Goal: Transaction & Acquisition: Purchase product/service

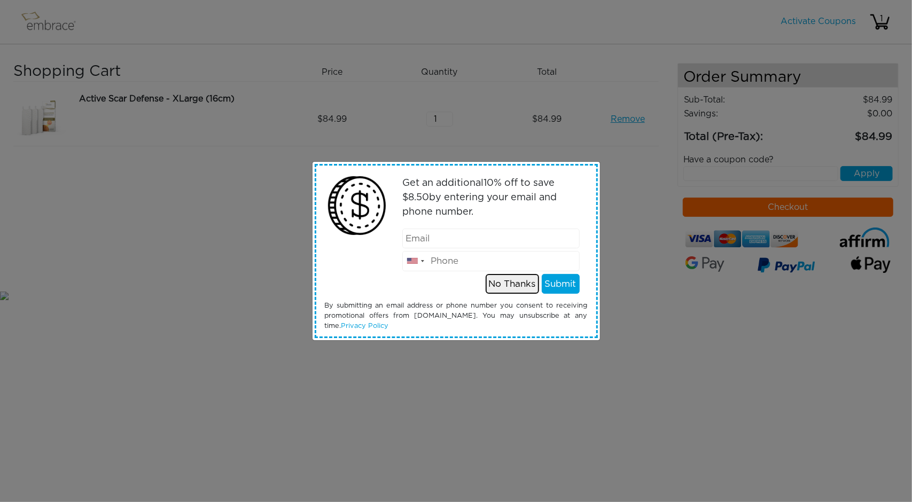
click at [500, 281] on button "No Thanks" at bounding box center [511, 284] width 53 height 20
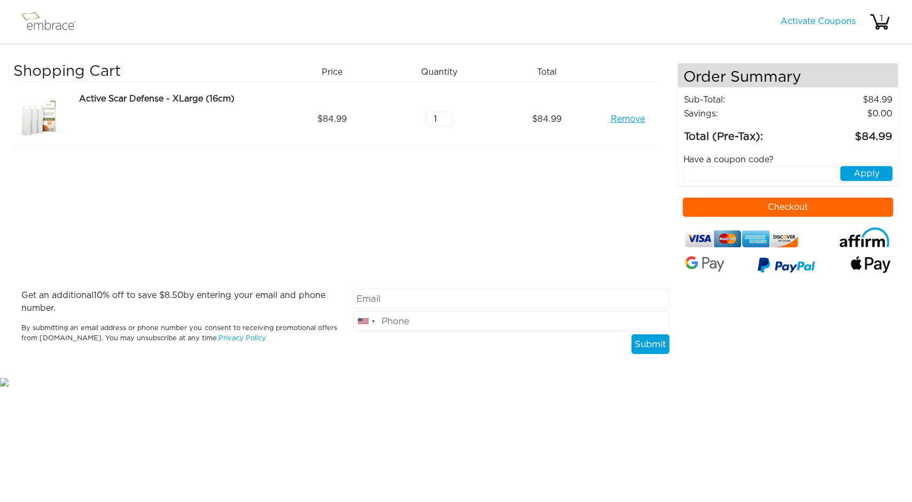
click at [750, 203] on button "Checkout" at bounding box center [787, 207] width 210 height 19
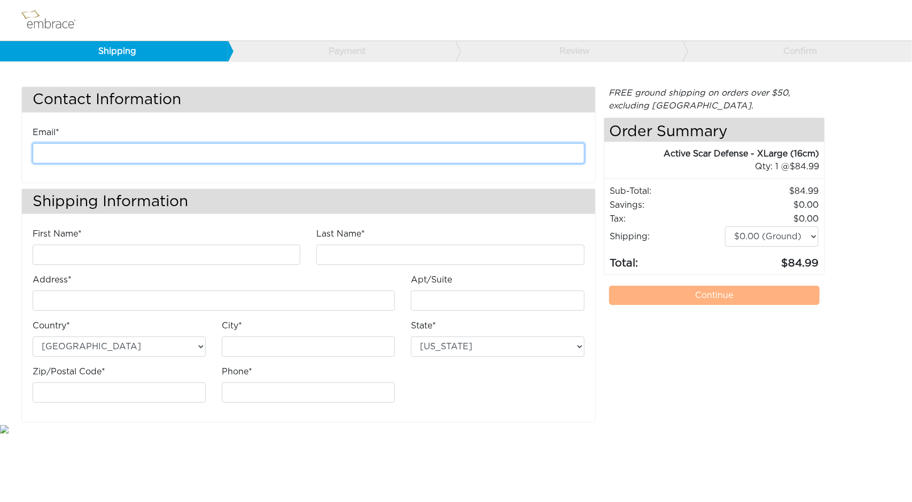
click at [81, 149] on input "email" at bounding box center [309, 153] width 552 height 20
type input "kathyli89@gmail.com"
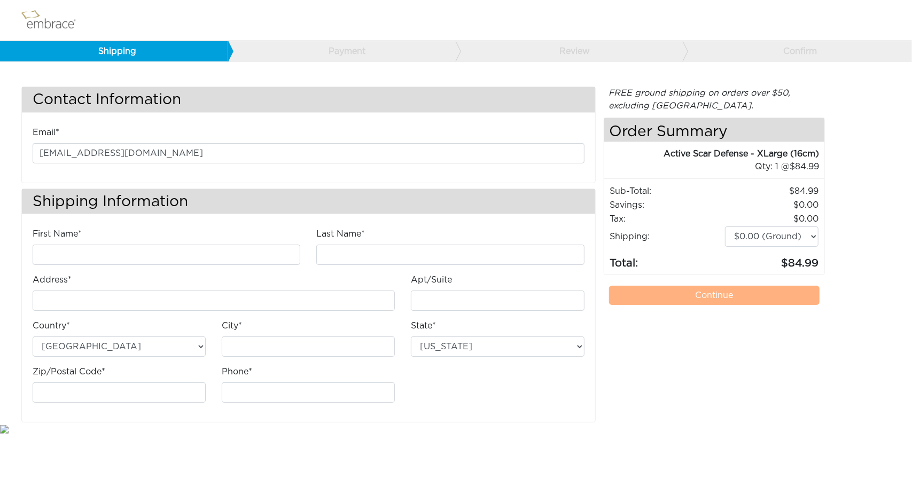
type input "Kathleen"
type input "Li"
type input "[STREET_ADDRESS]"
type input "Austin"
select select "TX"
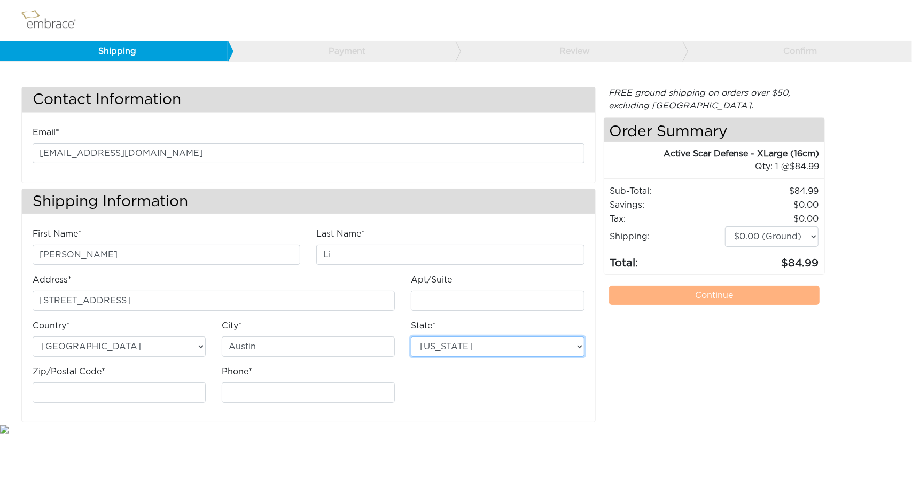
type input "78723"
type input "9795748765"
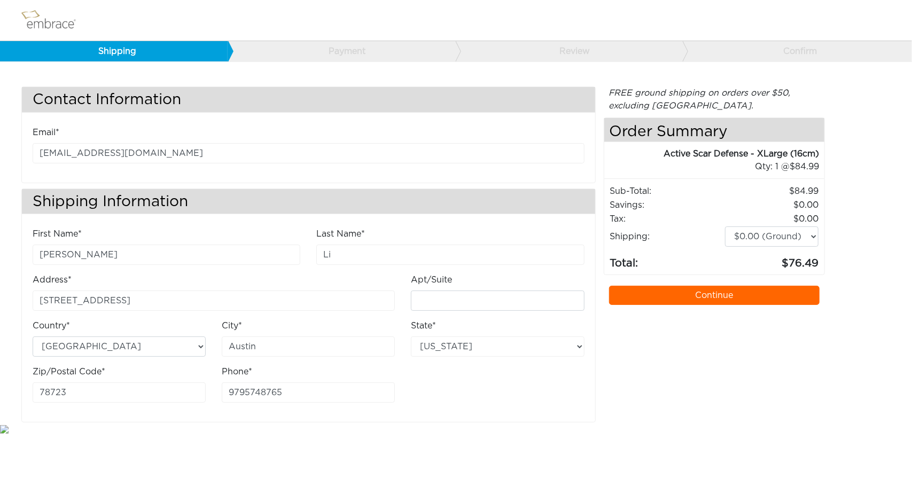
click at [689, 292] on link "Continue" at bounding box center [714, 295] width 210 height 19
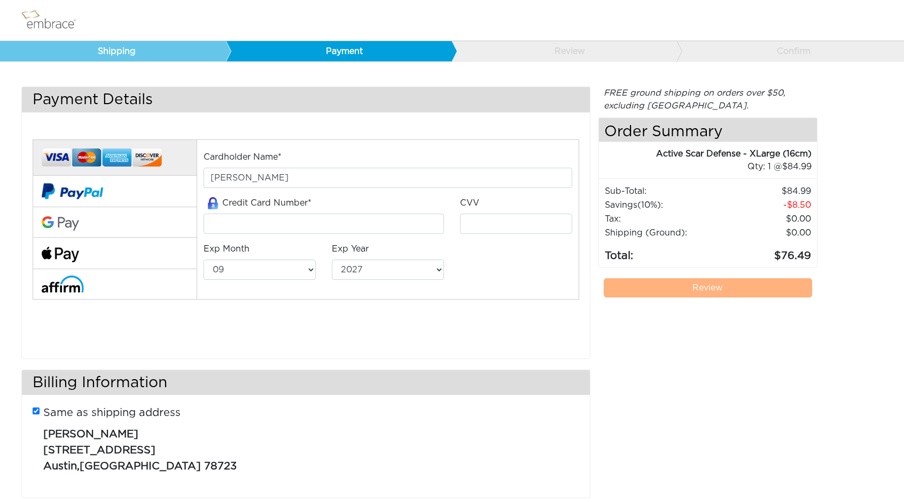
select select "9"
select select "2027"
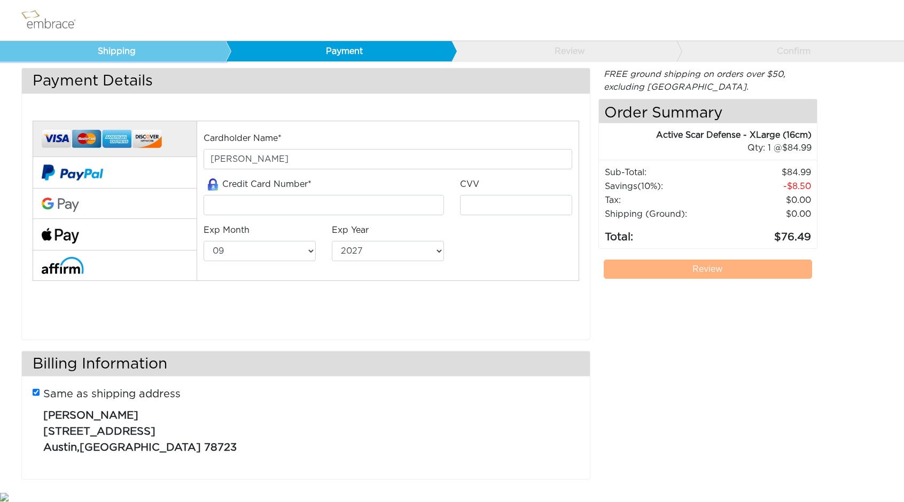
click at [112, 53] on link "Shipping" at bounding box center [113, 51] width 226 height 20
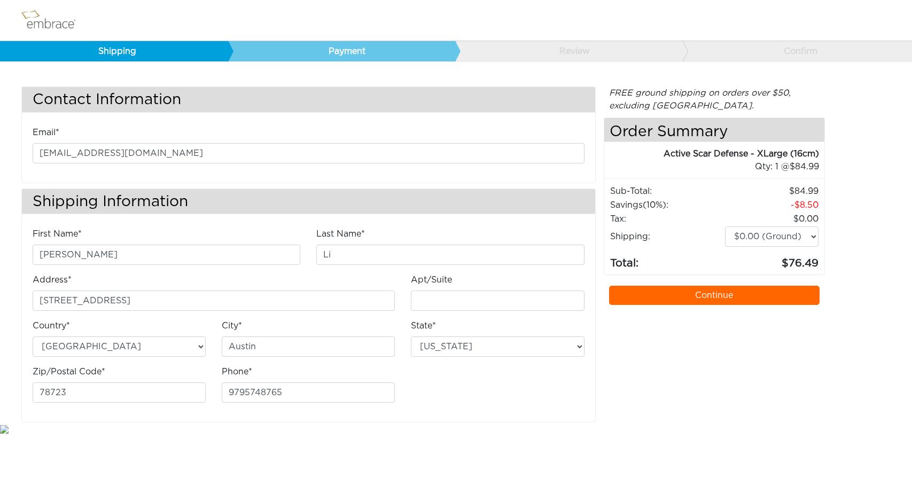
select select "[GEOGRAPHIC_DATA]"
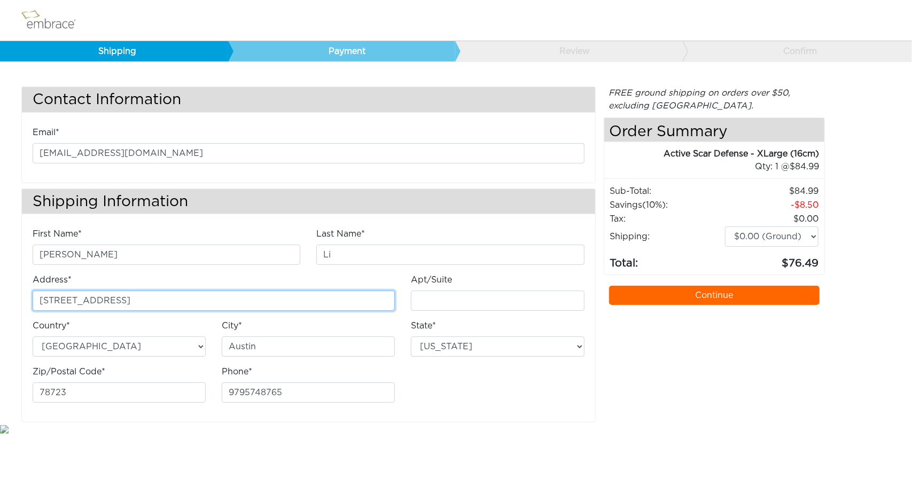
drag, startPoint x: 56, startPoint y: 295, endPoint x: 0, endPoint y: 279, distance: 57.8
click at [0, 279] on div "Contact Information Email* kathyli89@gmail.com Shipping Information First Name*…" at bounding box center [456, 231] width 912 height 381
type input "4711 Lavender Field Path"
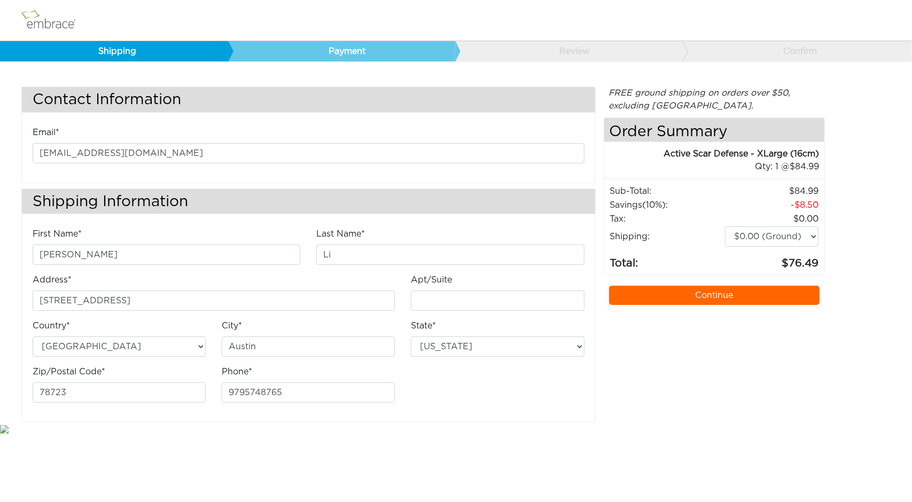
click at [718, 296] on link "Continue" at bounding box center [714, 295] width 210 height 19
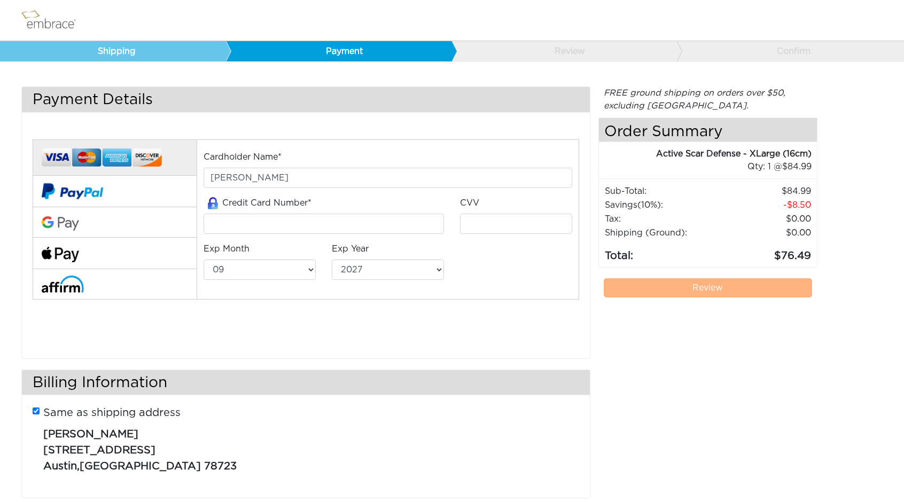
select select "9"
select select "2027"
select select "US"
select select "TX"
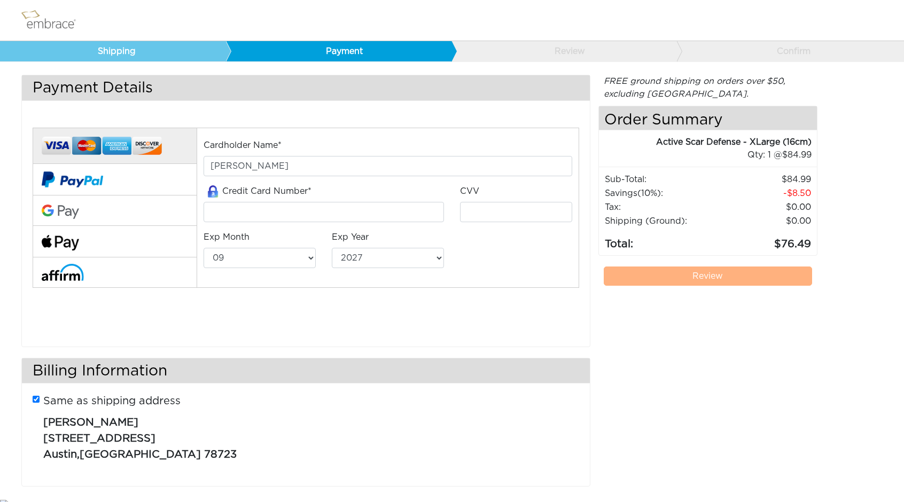
scroll to position [19, 0]
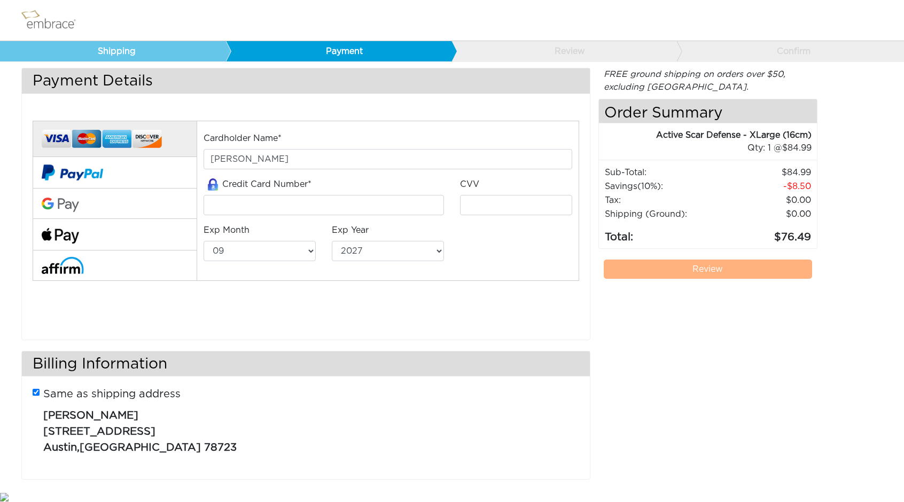
click at [36, 389] on input "Same as shipping address" at bounding box center [36, 392] width 7 height 7
checkbox input "false"
select select "AL"
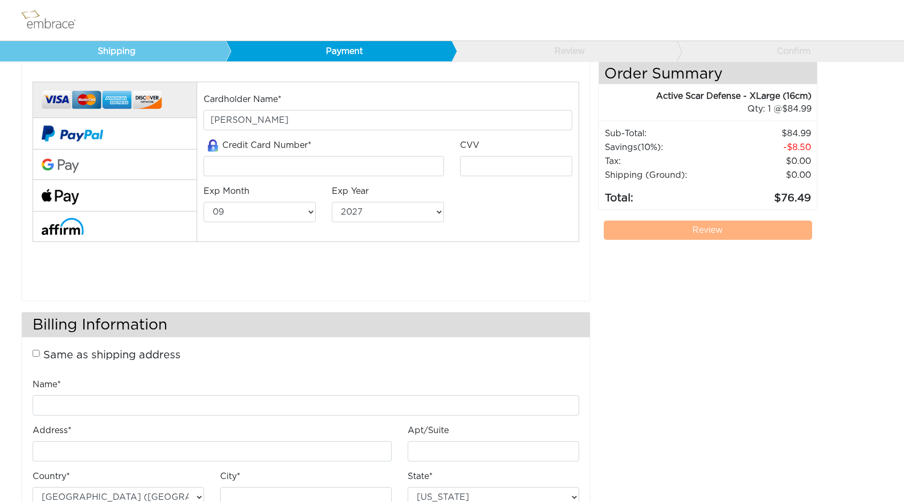
scroll to position [139, 0]
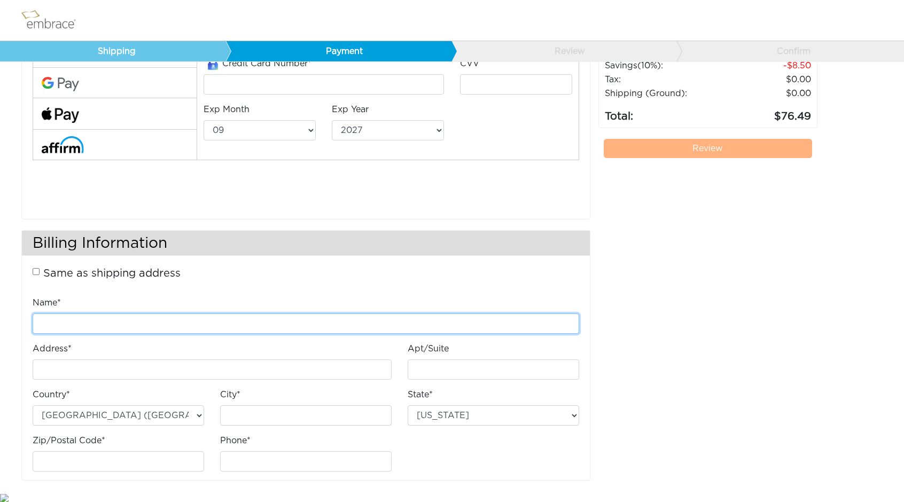
click at [95, 322] on input "Name*" at bounding box center [306, 323] width 546 height 20
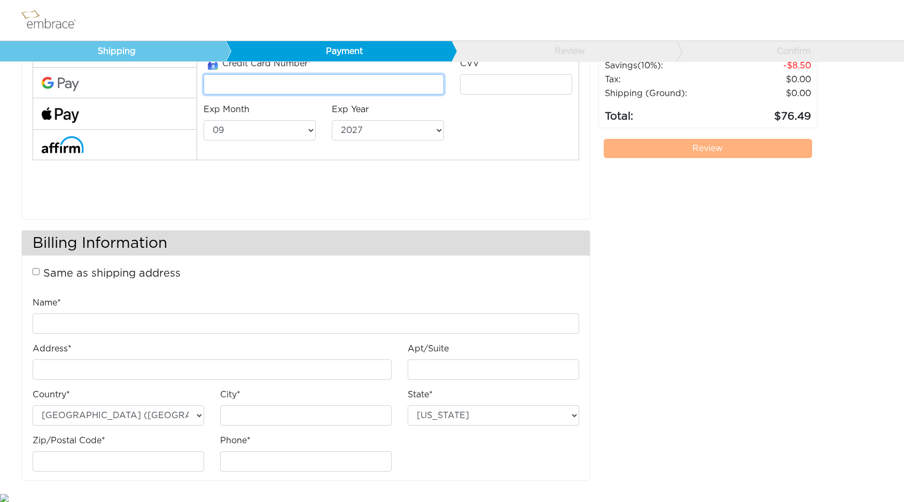
type input "4400662562153903"
type input "941"
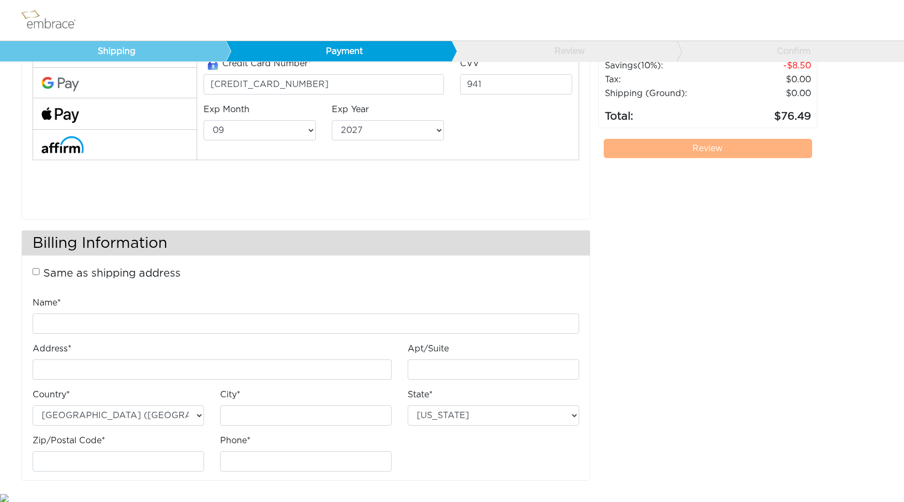
select select "1"
select select "2028"
type input "[PERSON_NAME]"
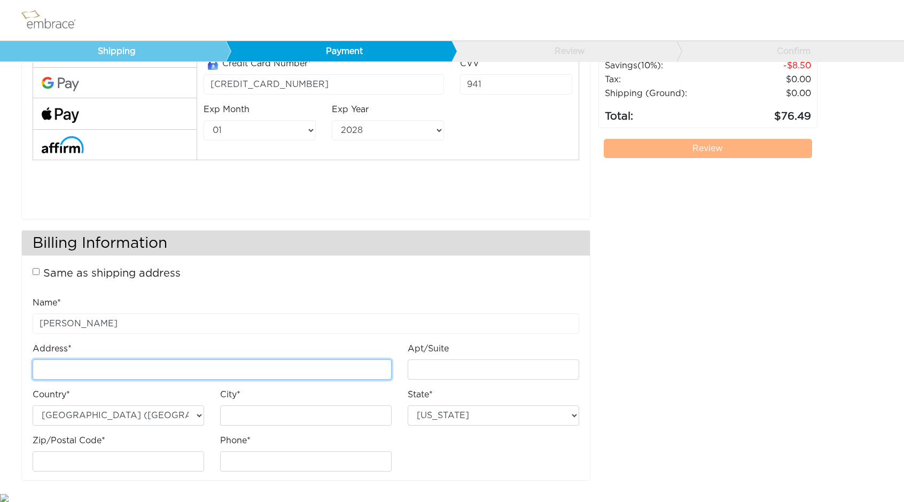
click at [58, 370] on input "Address*" at bounding box center [212, 369] width 359 height 20
type input "[STREET_ADDRESS]"
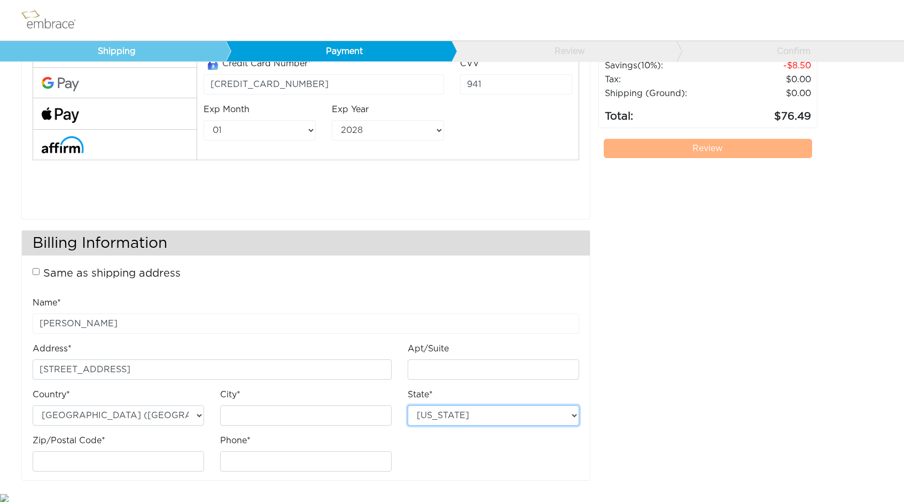
select select "TX"
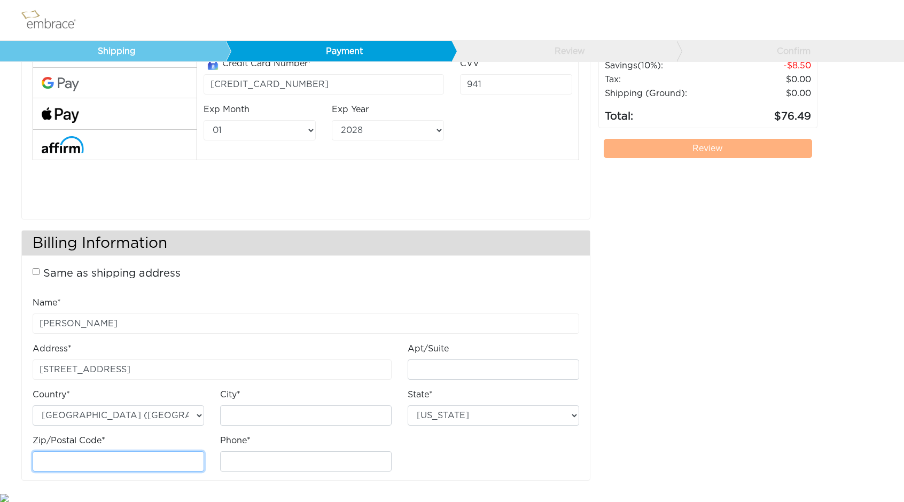
click at [104, 460] on input "Zip/Postal Code*" at bounding box center [118, 461] width 171 height 20
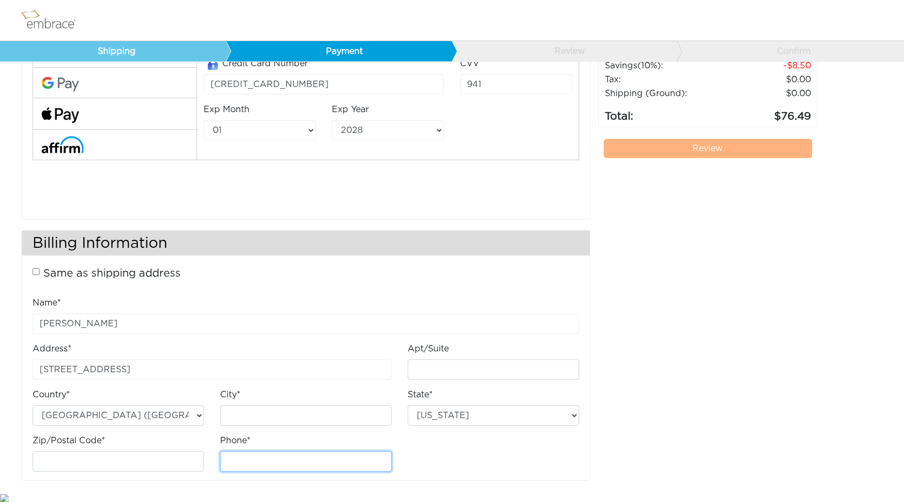
click at [273, 466] on input "Phone*" at bounding box center [305, 461] width 171 height 20
type input "9795748765"
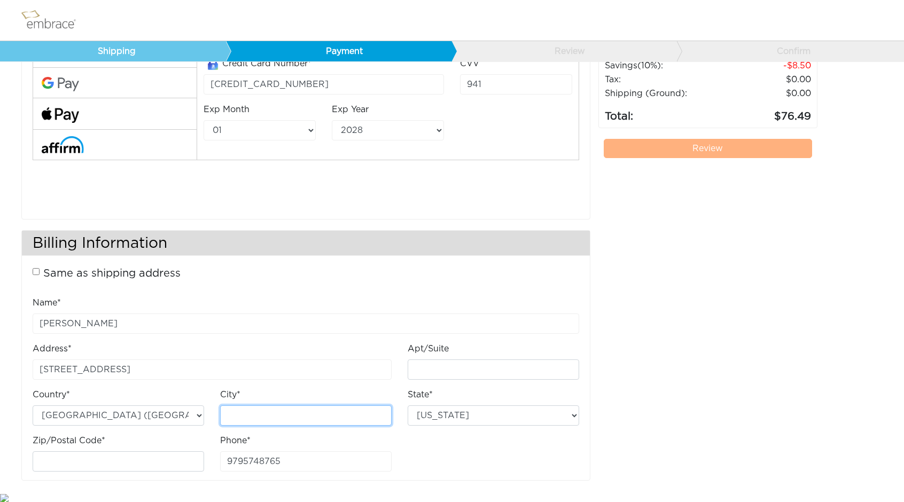
click at [273, 409] on input "City*" at bounding box center [305, 415] width 171 height 20
type input "Austin"
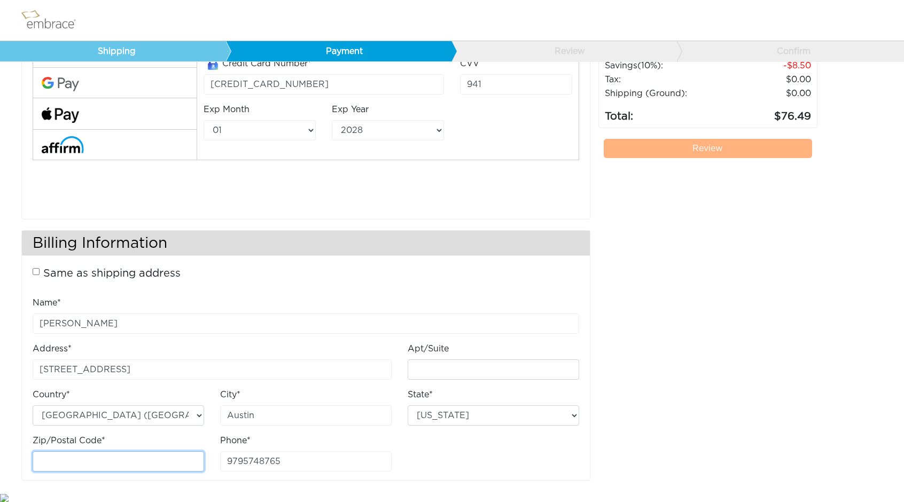
drag, startPoint x: 113, startPoint y: 455, endPoint x: 120, endPoint y: 449, distance: 8.7
click at [113, 455] on input "Zip/Postal Code*" at bounding box center [118, 461] width 171 height 20
type input "78723"
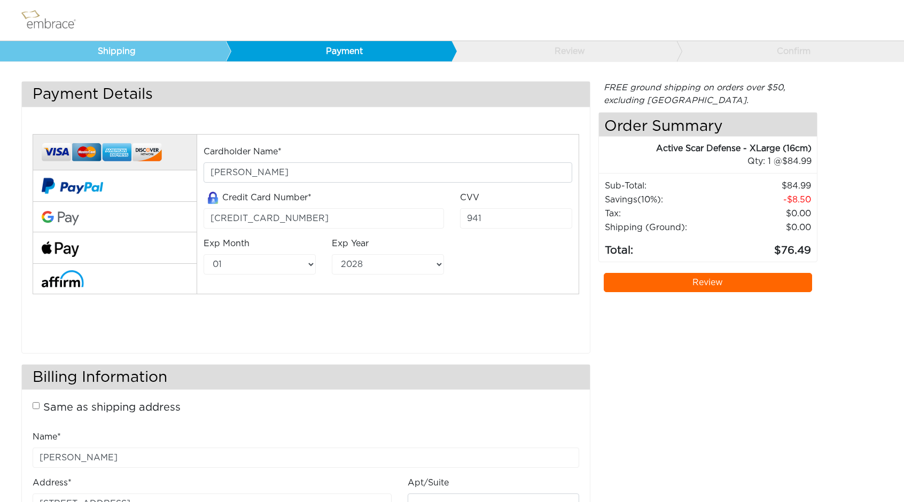
scroll to position [0, 0]
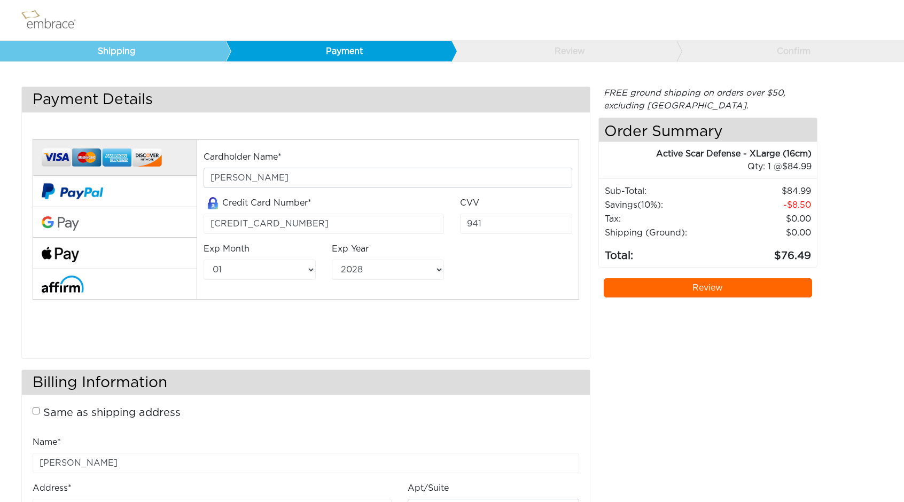
click at [669, 275] on div "FREE ground shipping on orders over $50, excluding Australia. Any applicable im…" at bounding box center [707, 359] width 219 height 544
click at [672, 286] on link "Review" at bounding box center [707, 287] width 209 height 19
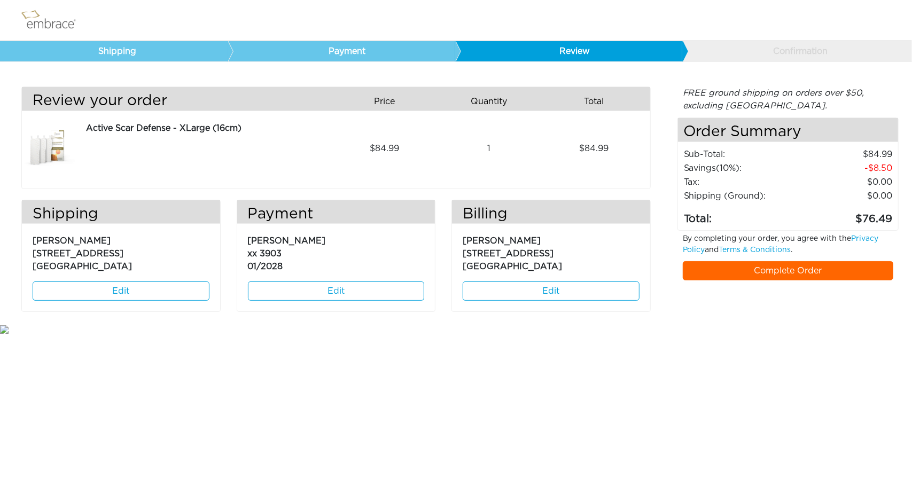
click at [851, 268] on link "Complete Order" at bounding box center [787, 270] width 210 height 19
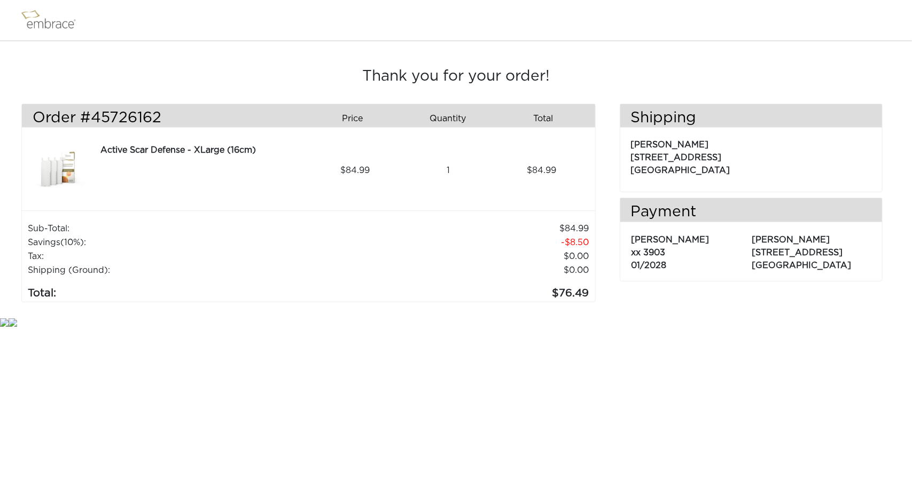
click at [394, 328] on html "Thank you for your order! Order #45726162 Price Quantity Qty Total 84.99 1 84.9…" at bounding box center [456, 164] width 912 height 328
